Goal: Transaction & Acquisition: Purchase product/service

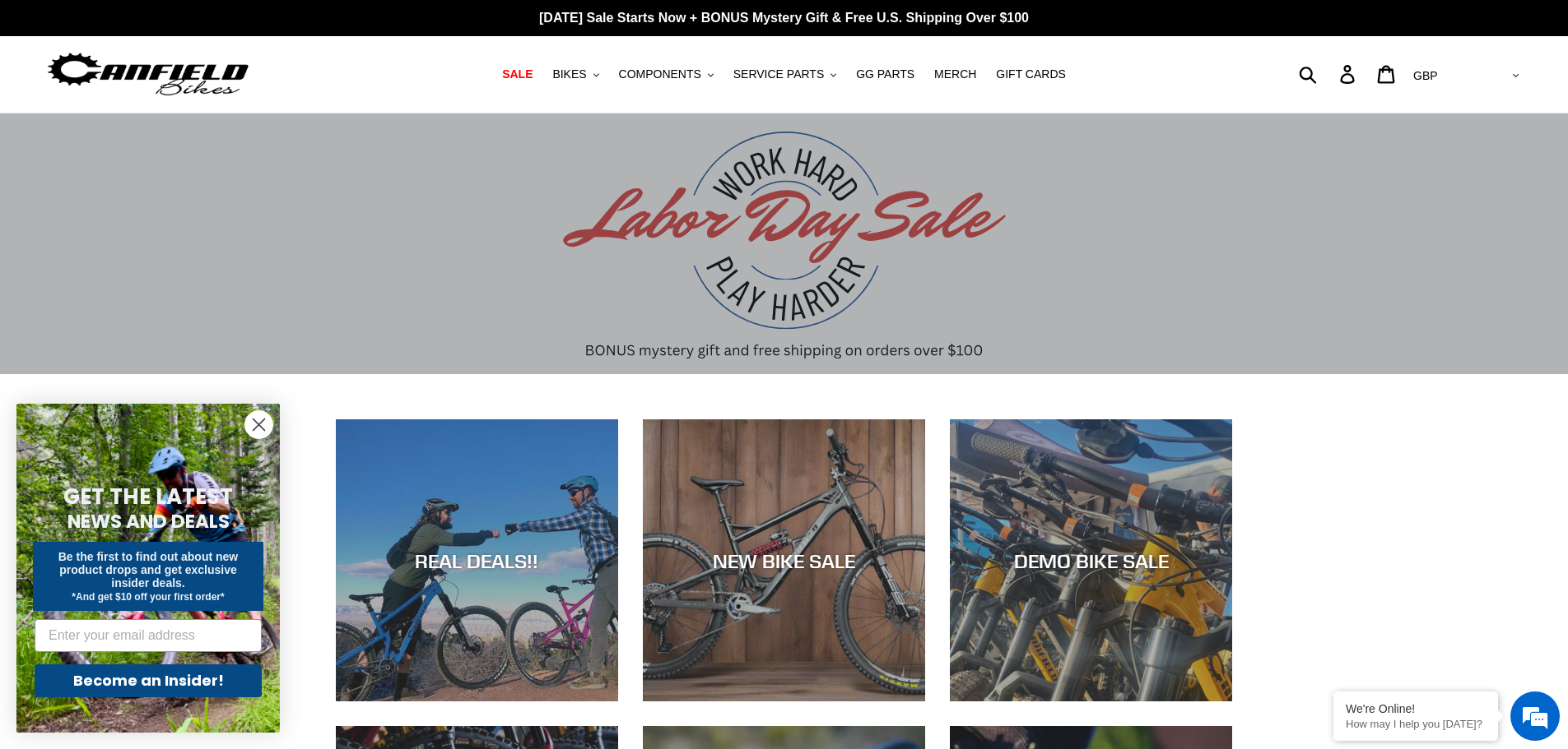
click at [586, 74] on span "BIKES" at bounding box center [568, 74] width 33 height 14
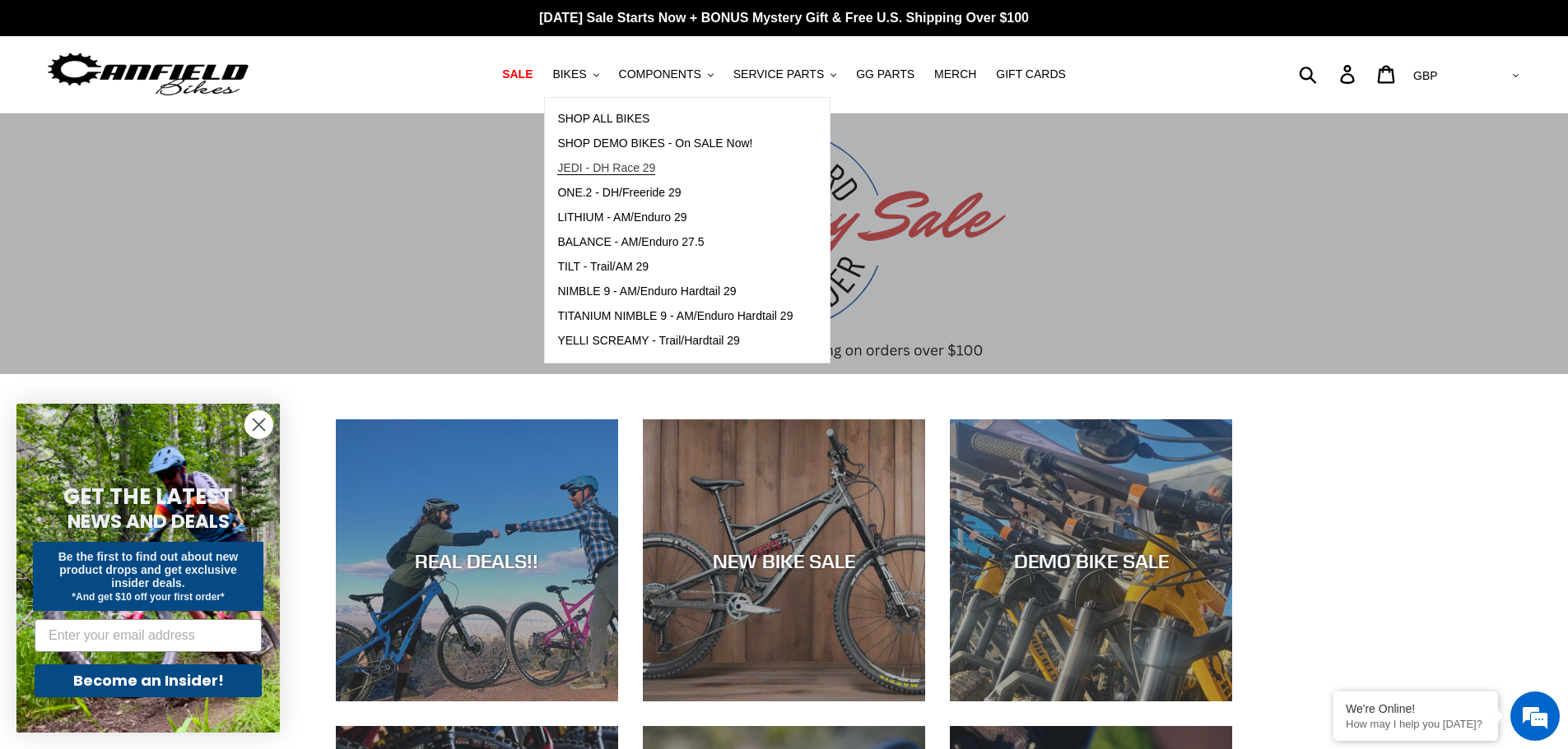
click at [630, 167] on span "JEDI - DH Race 29" at bounding box center [606, 168] width 98 height 14
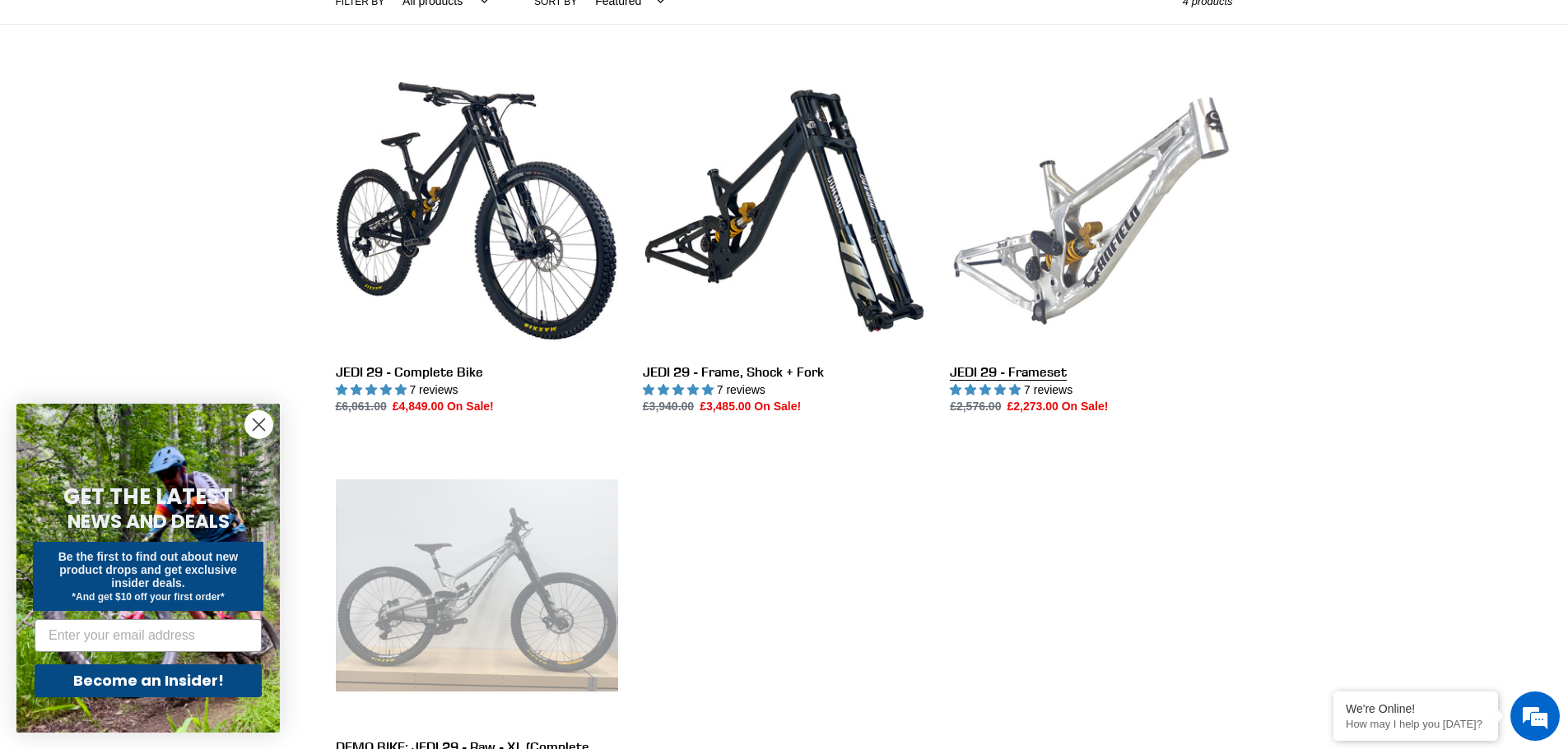
click at [1065, 250] on link "JEDI 29 - Frameset" at bounding box center [1091, 243] width 282 height 346
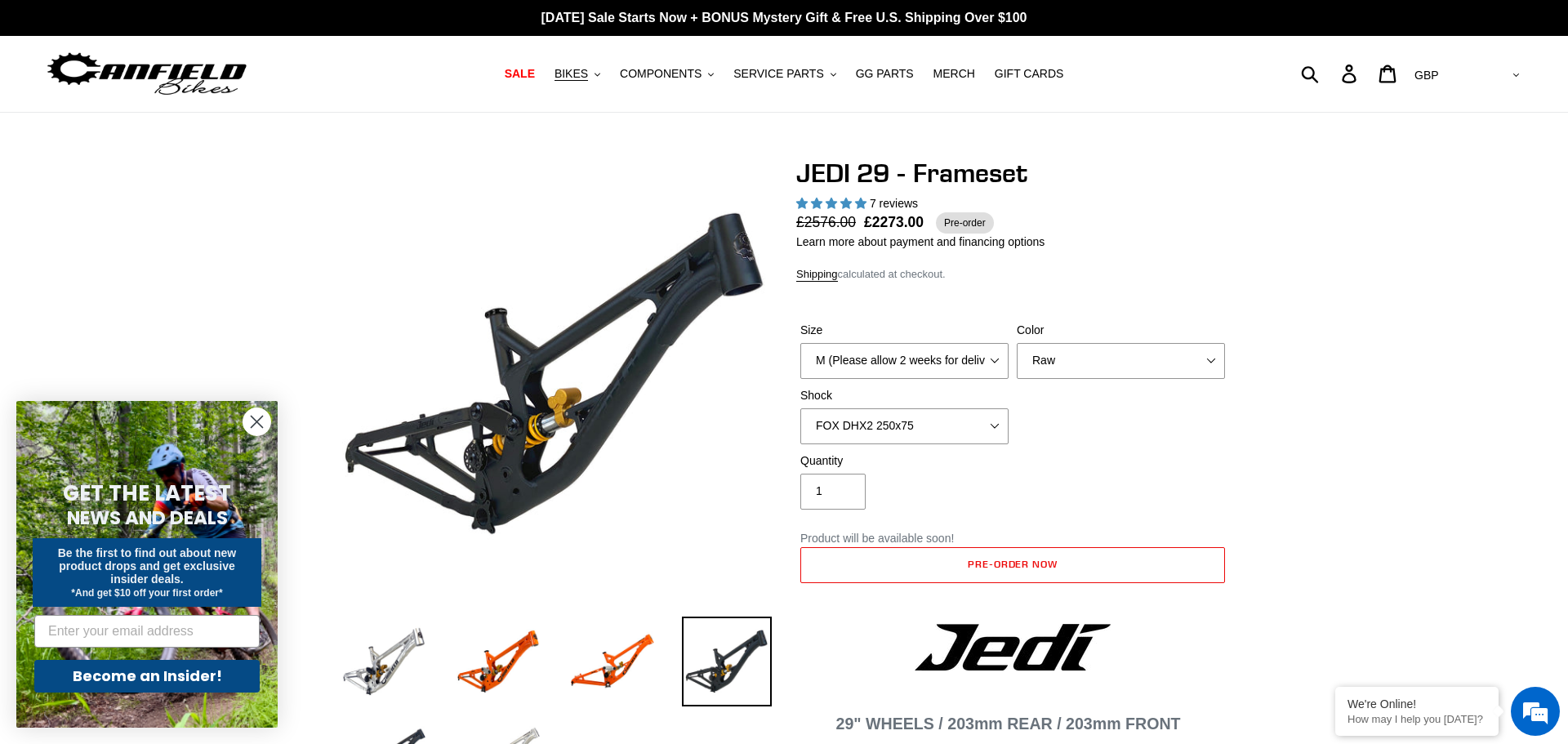
select select "highest-rating"
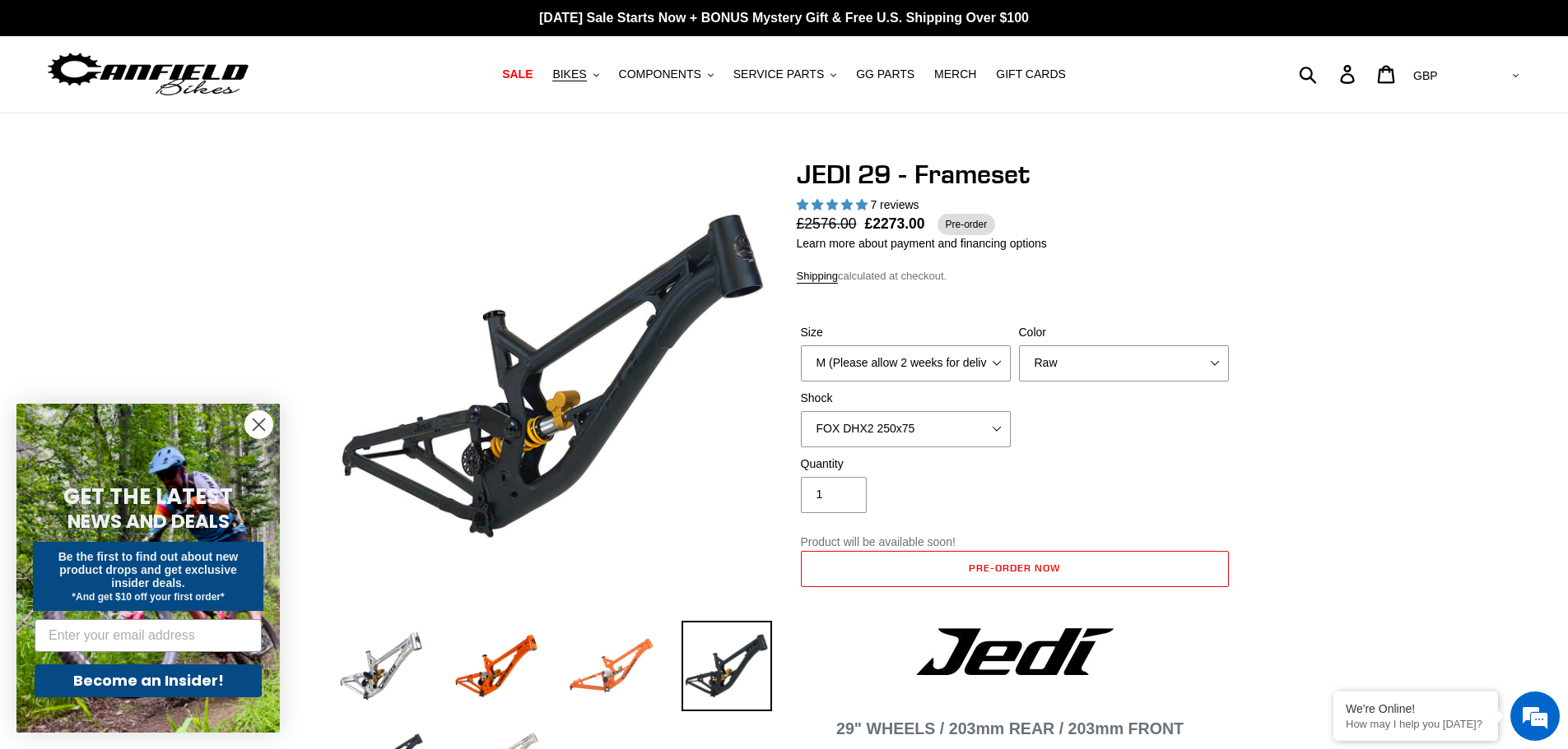
click at [612, 666] on img at bounding box center [612, 666] width 91 height 91
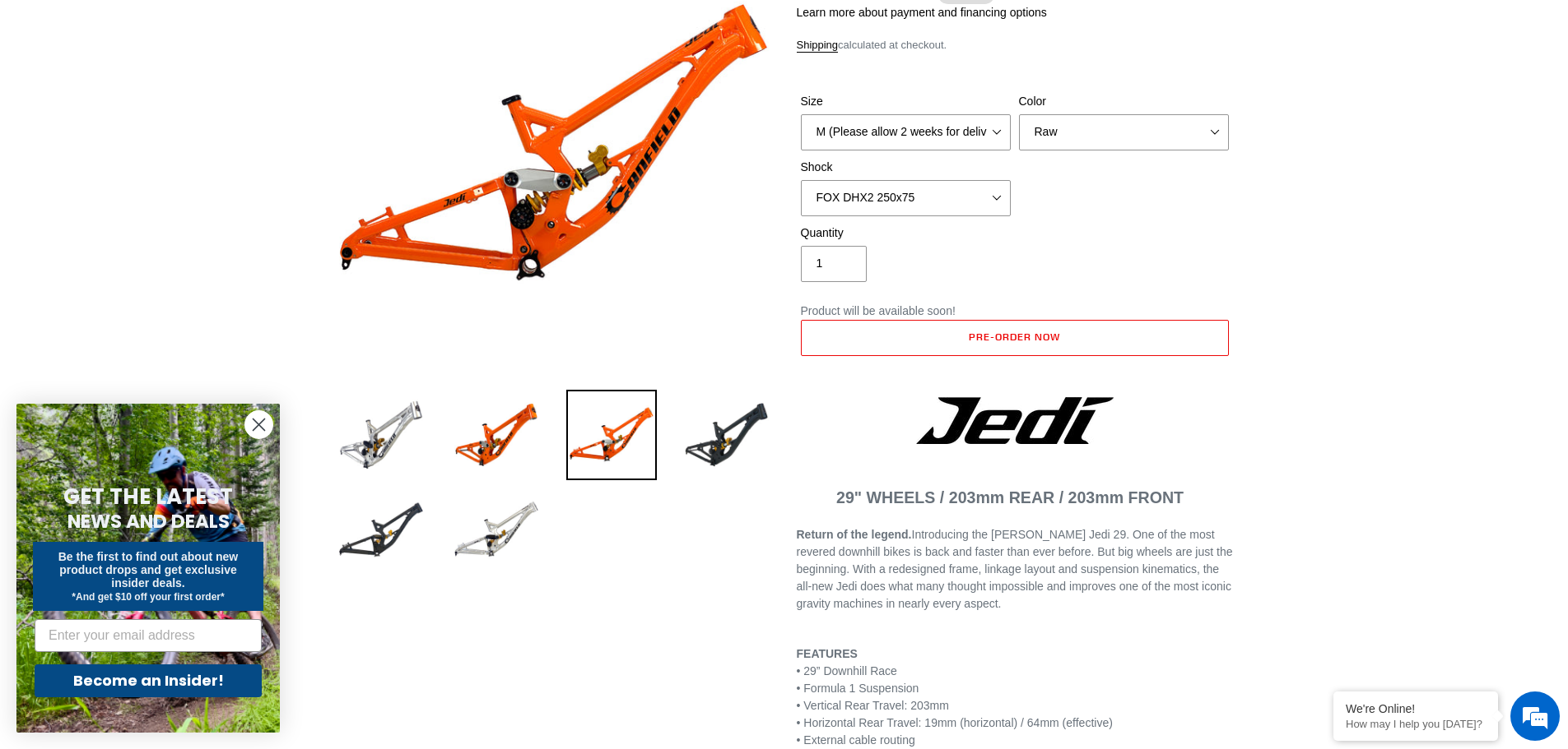
scroll to position [247, 0]
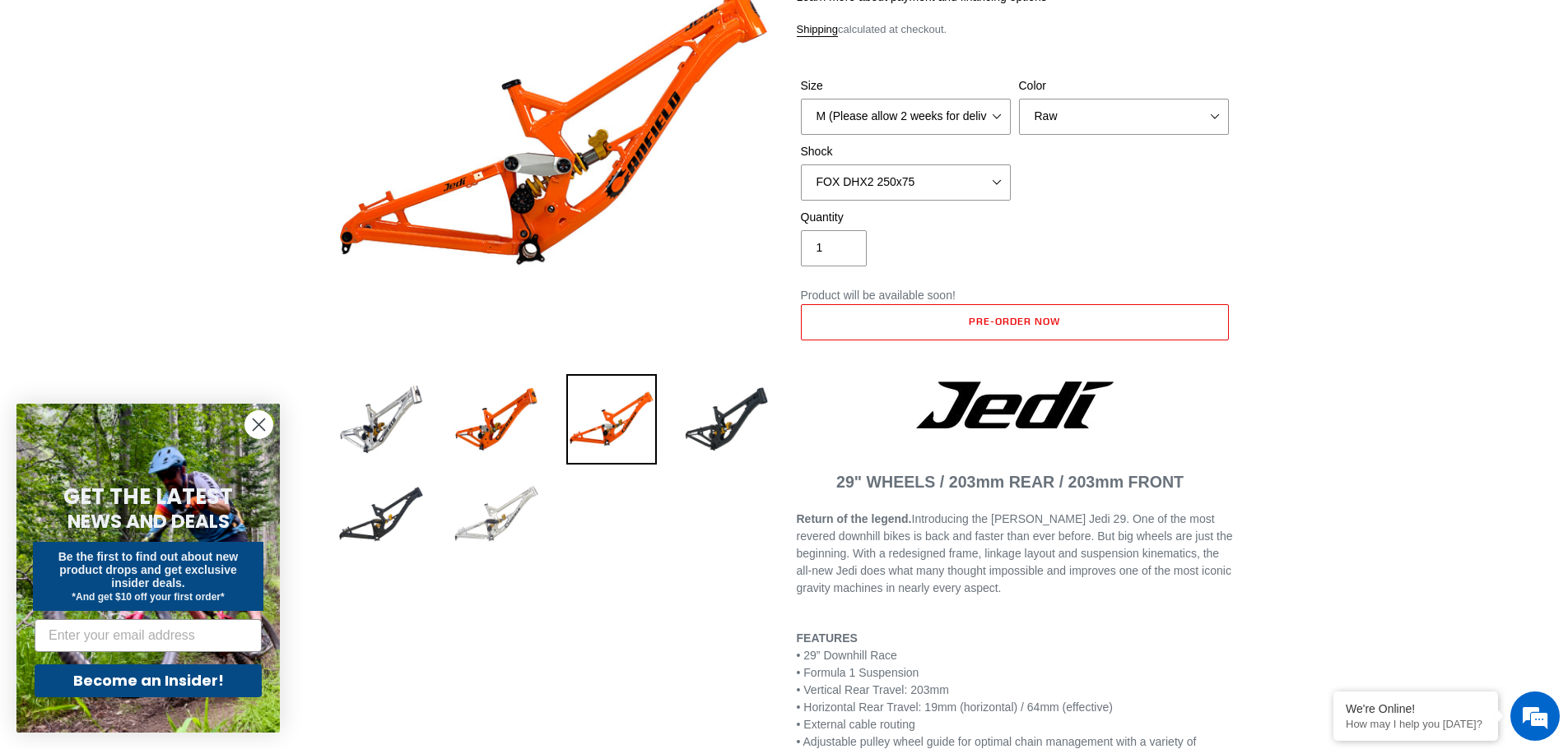
click at [496, 513] on img at bounding box center [496, 515] width 91 height 91
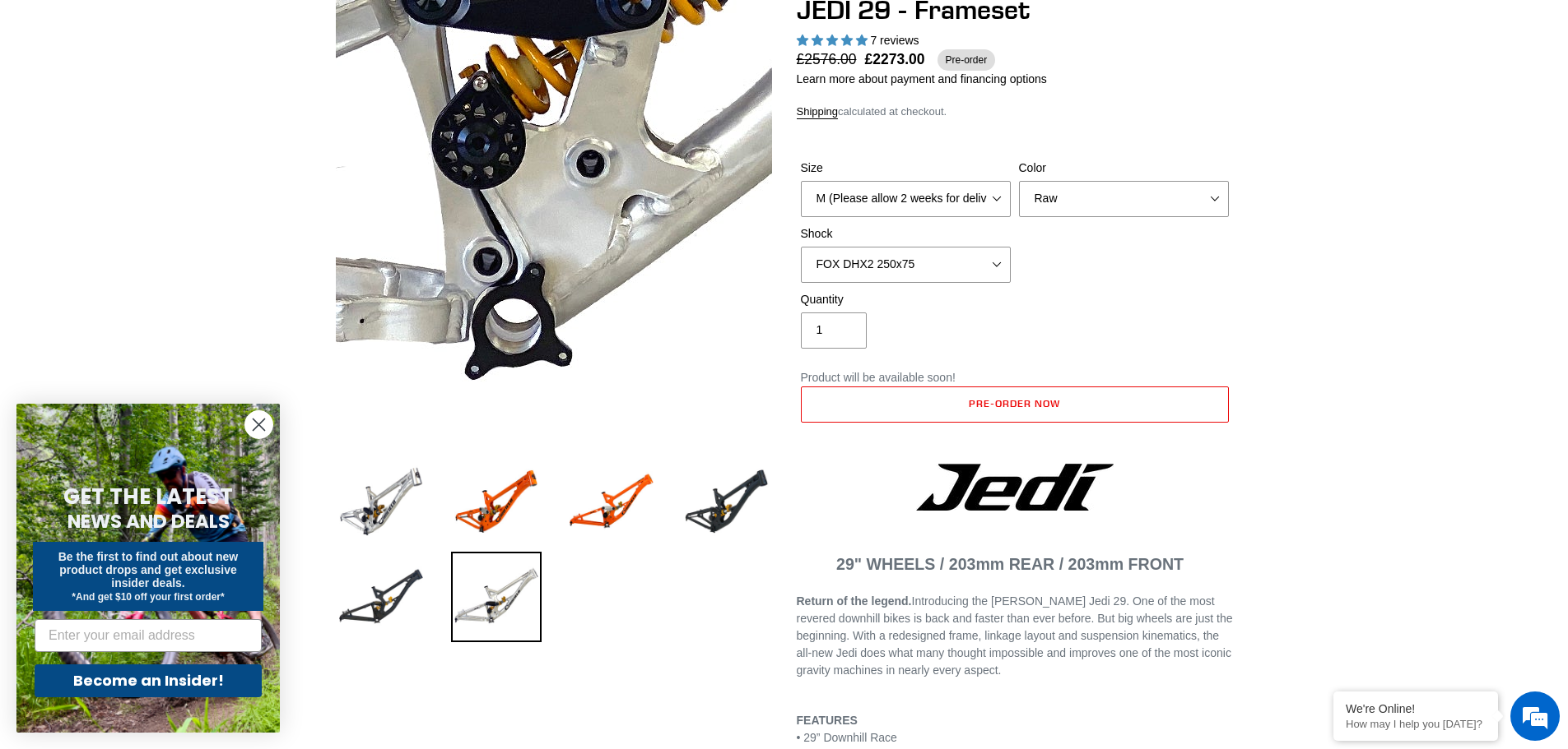
scroll to position [0, 0]
